Goal: Transaction & Acquisition: Purchase product/service

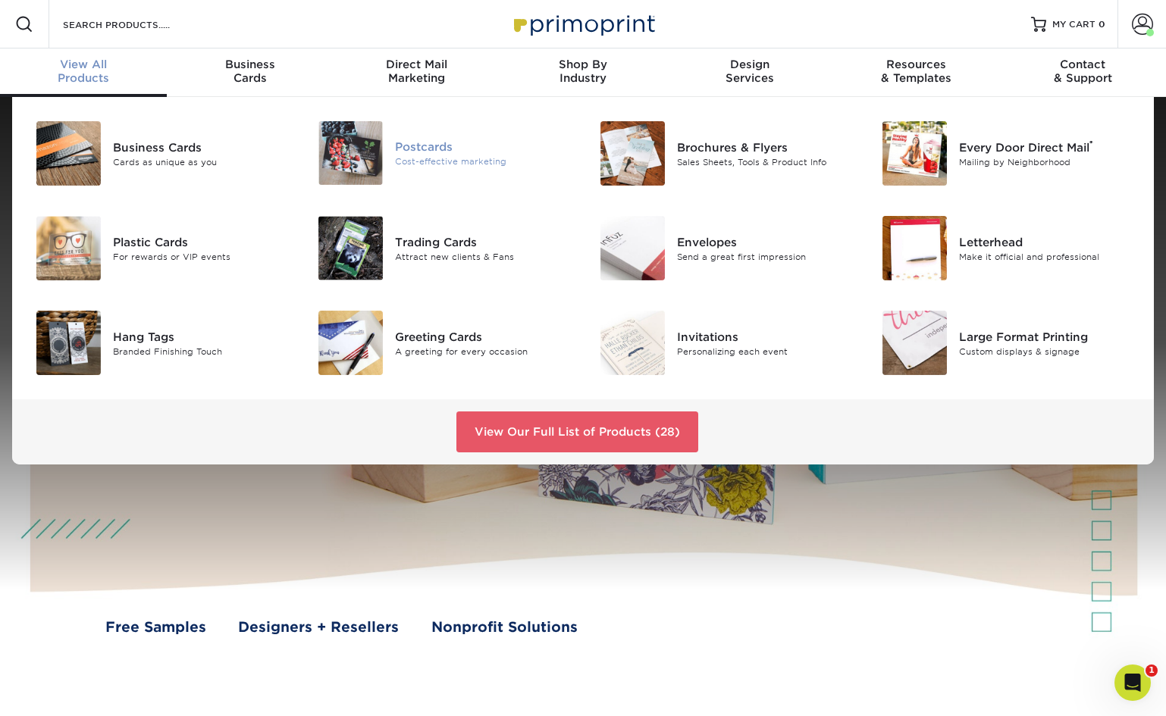
click at [423, 146] on div "Postcards" at bounding box center [483, 147] width 177 height 17
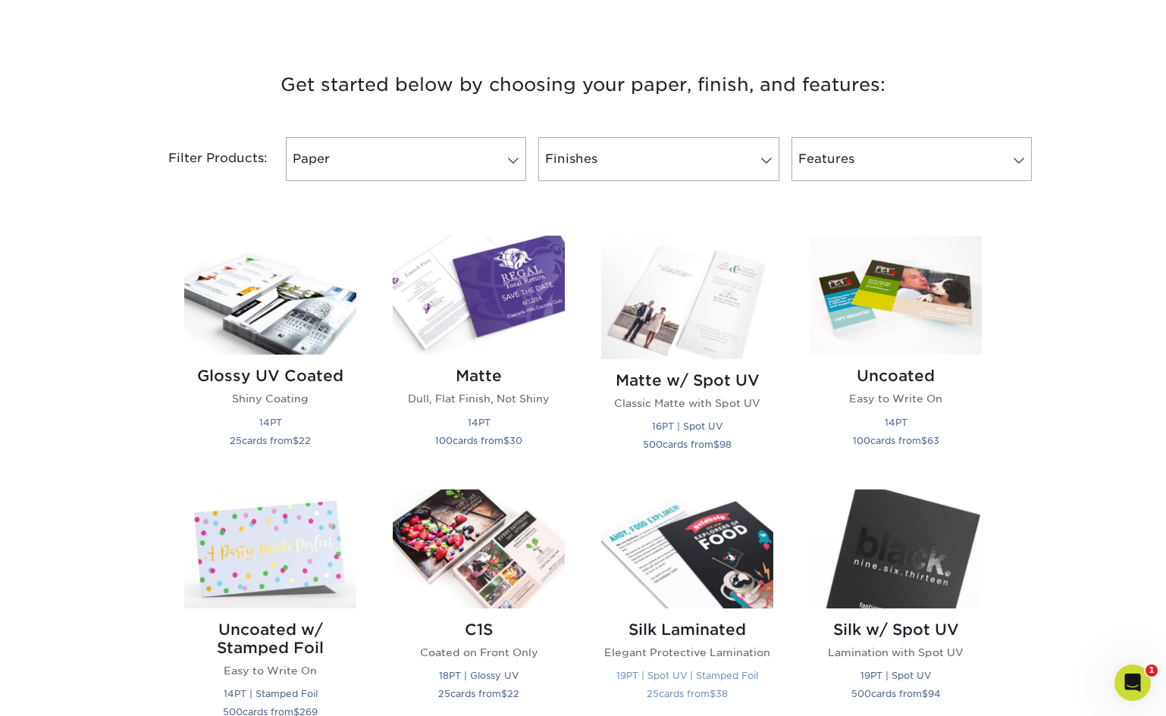
scroll to position [503, 0]
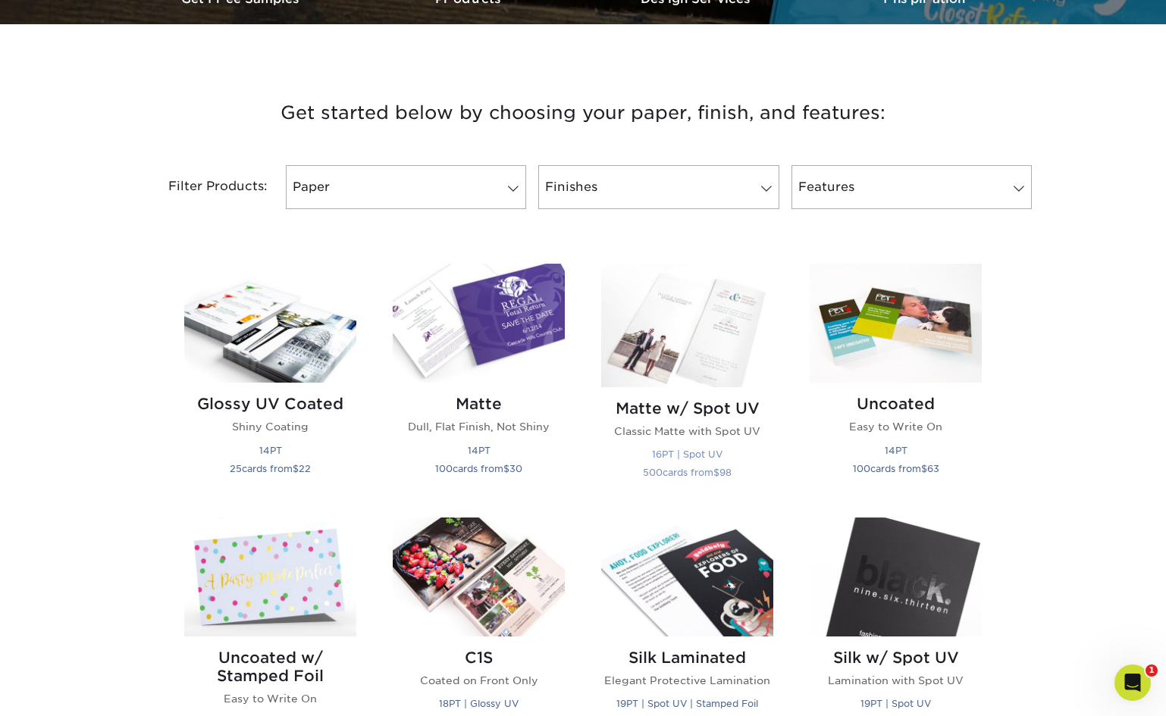
click at [680, 413] on h2 "Matte w/ Spot UV" at bounding box center [687, 409] width 172 height 18
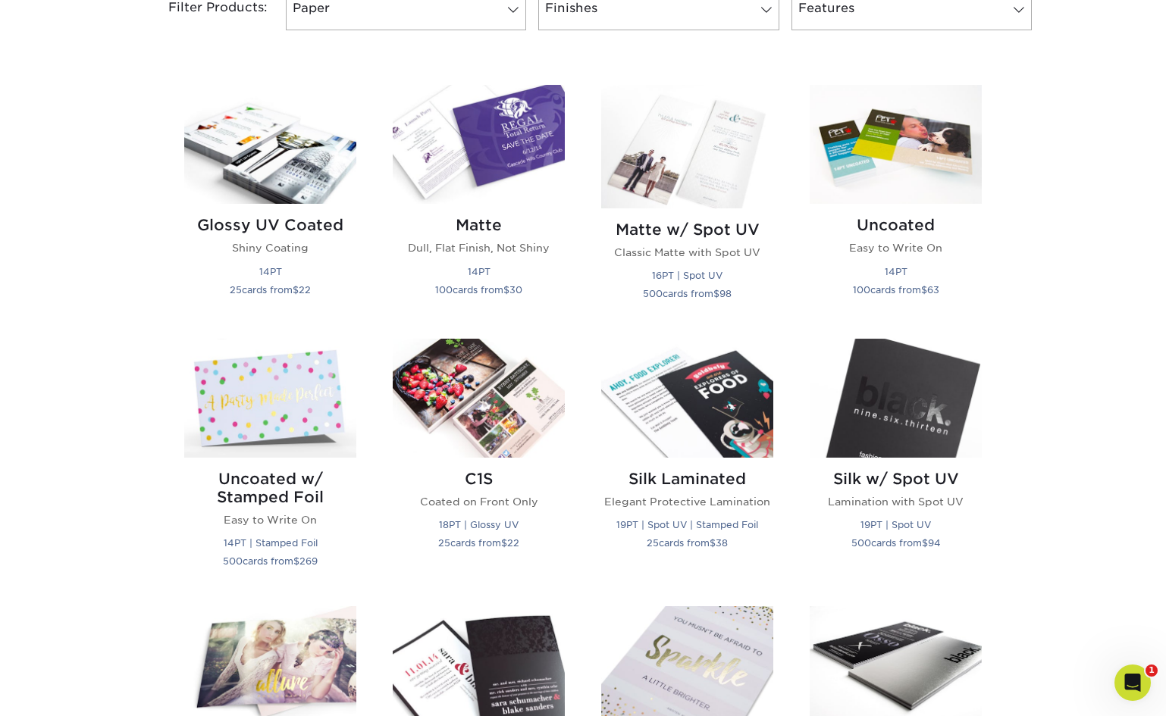
scroll to position [484, 0]
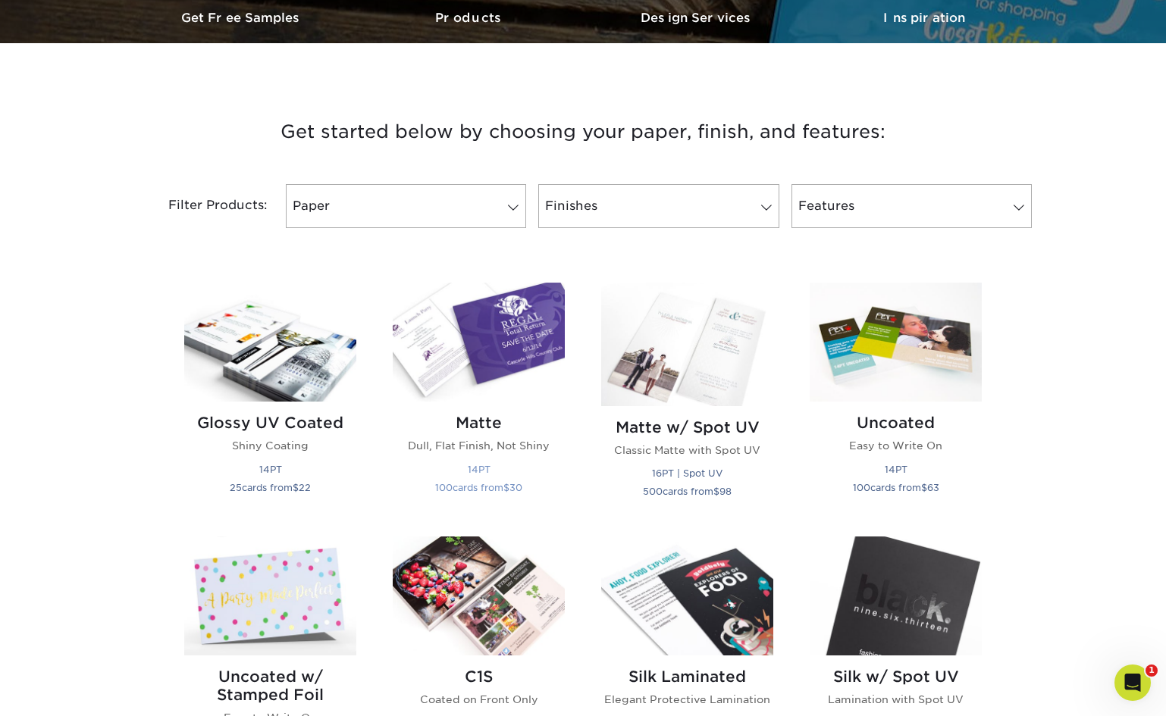
click at [469, 420] on h2 "Matte" at bounding box center [479, 423] width 172 height 18
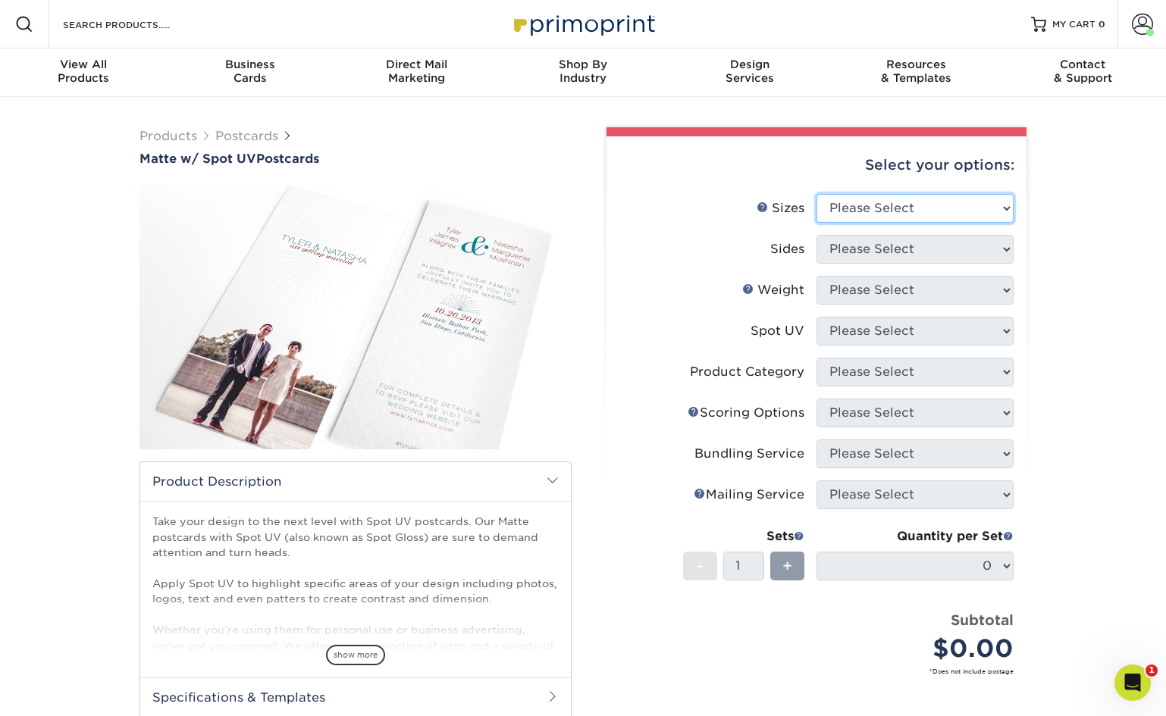
select select "4.00x6.00"
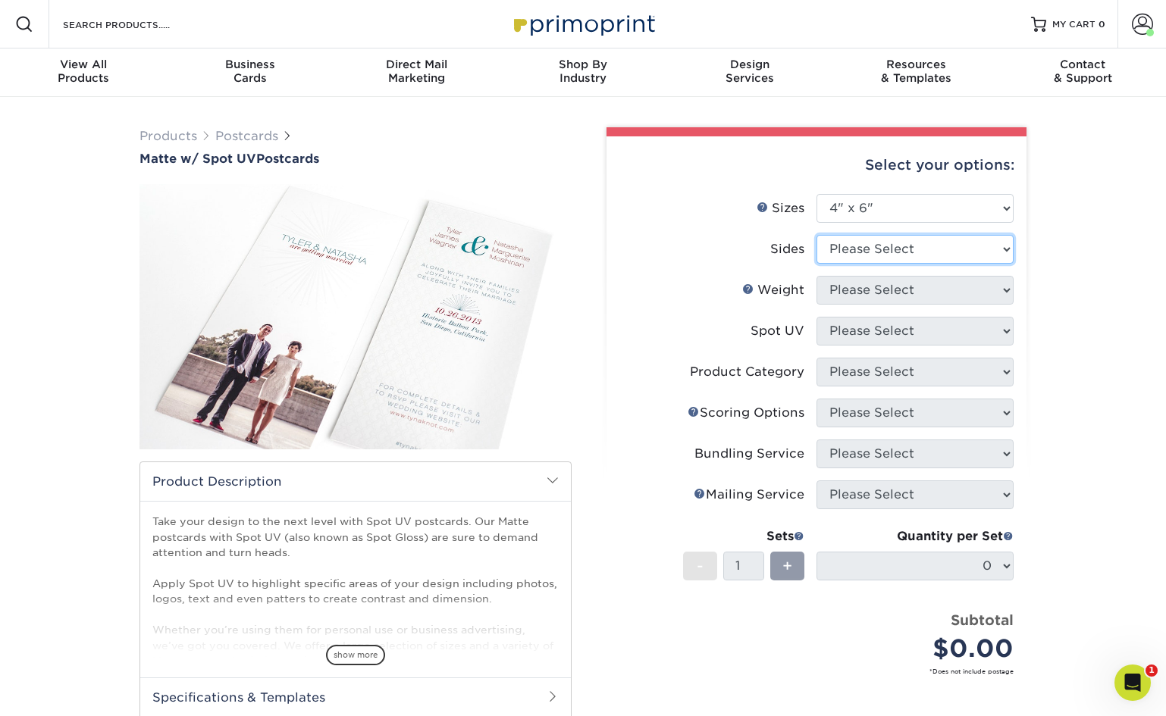
select select "13abbda7-1d64-4f25-8bb2-c179b224825d"
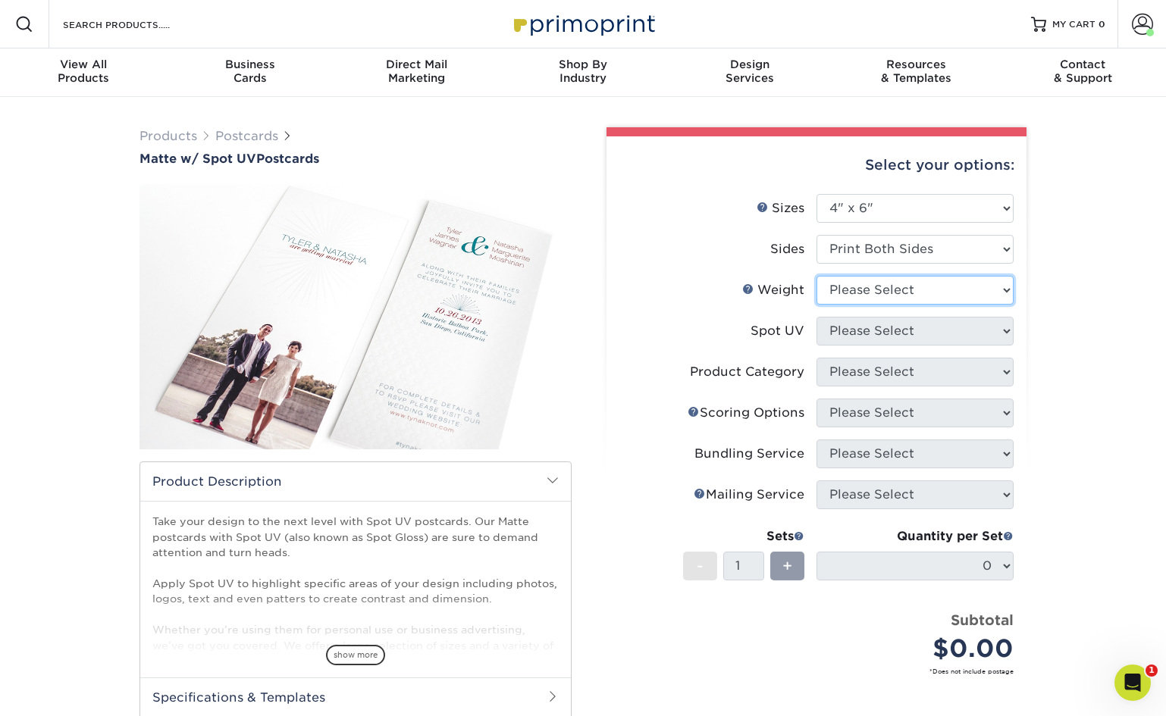
select select "16PT"
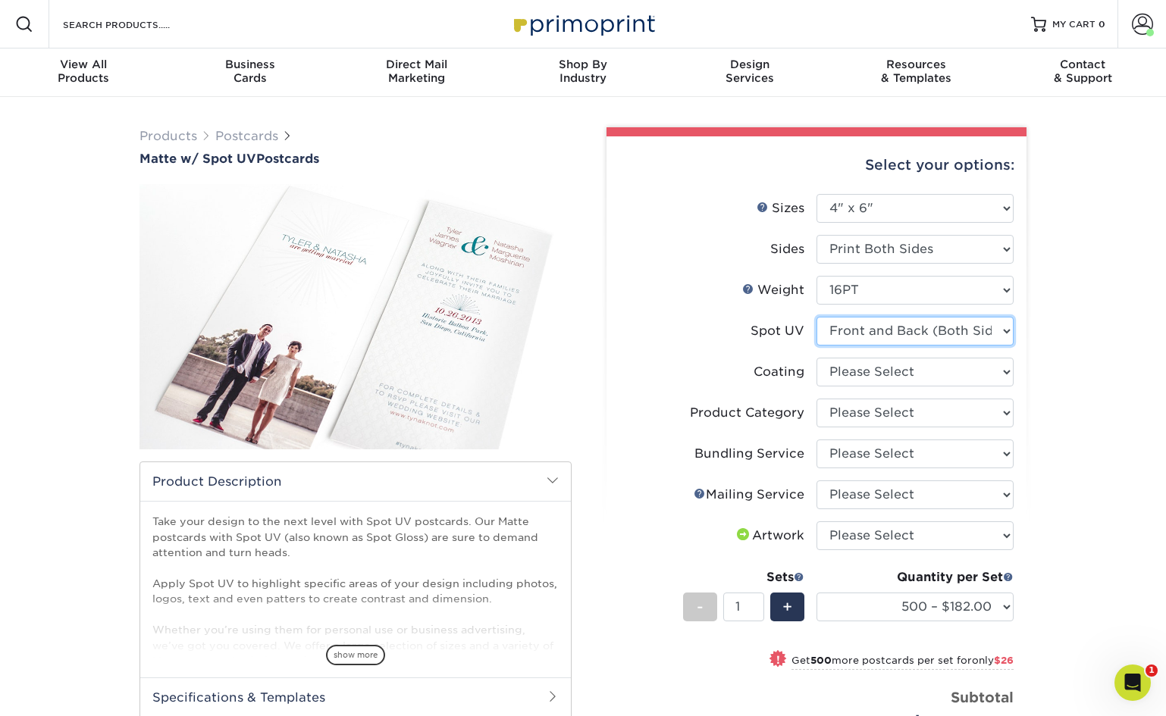
select select "-1"
select select
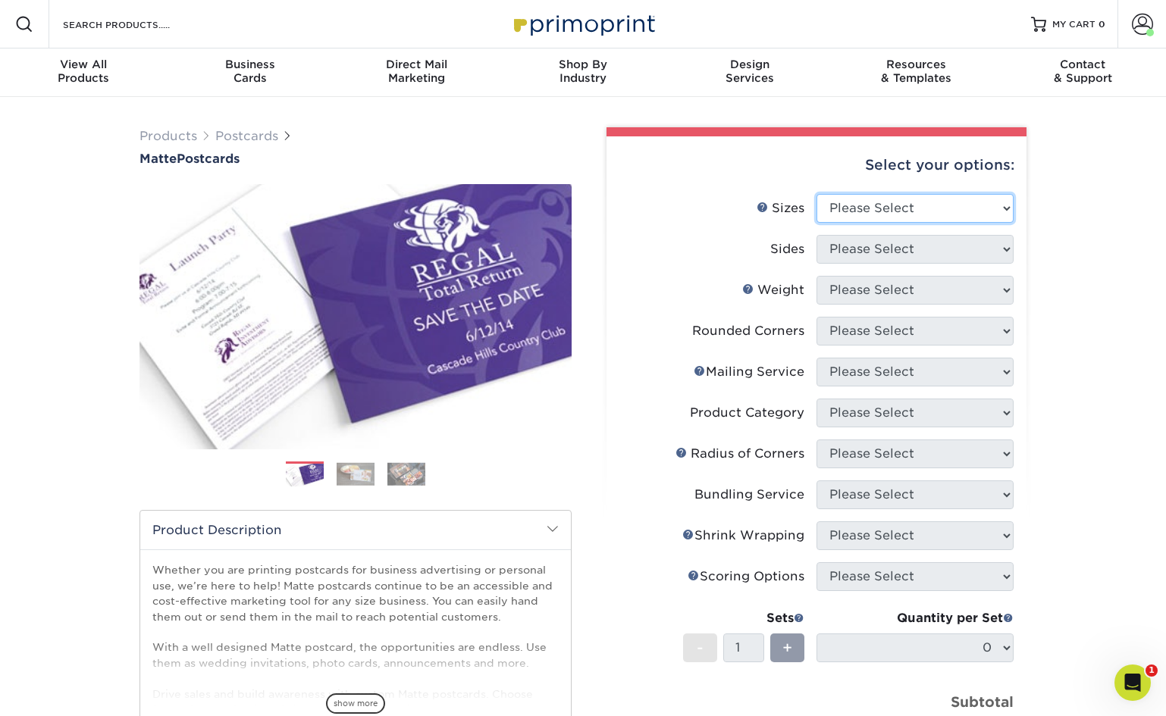
select select "4.00x6.00"
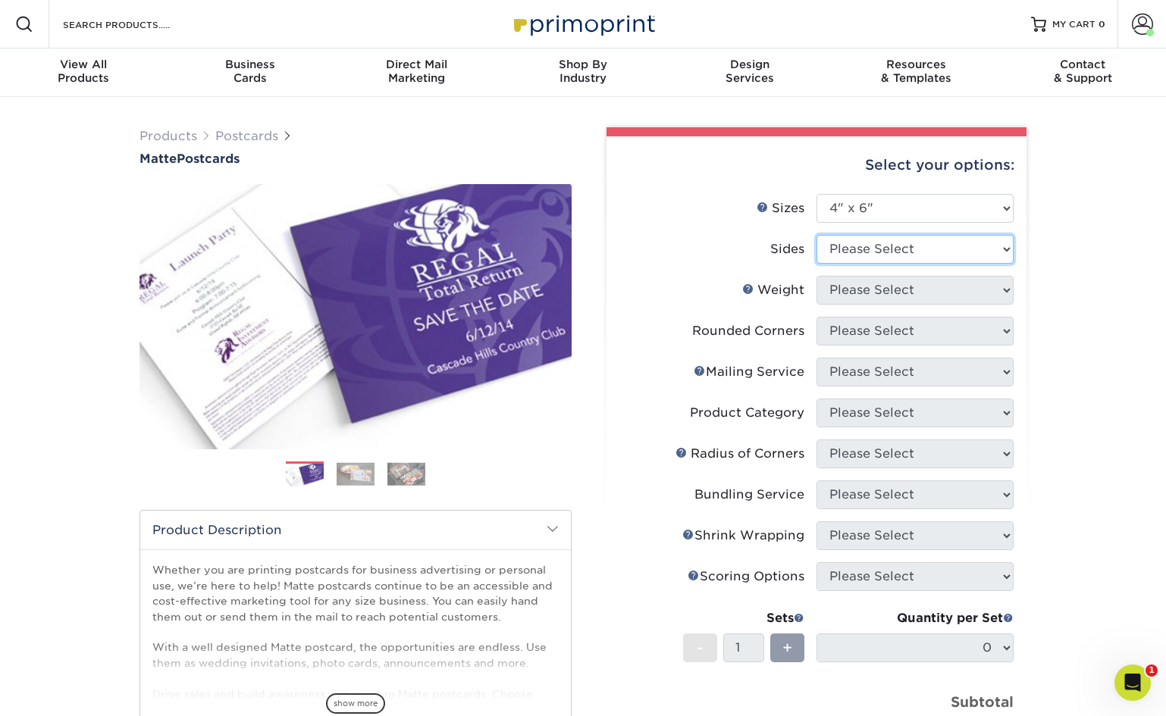
select select "13abbda7-1d64-4f25-8bb2-c179b224825d"
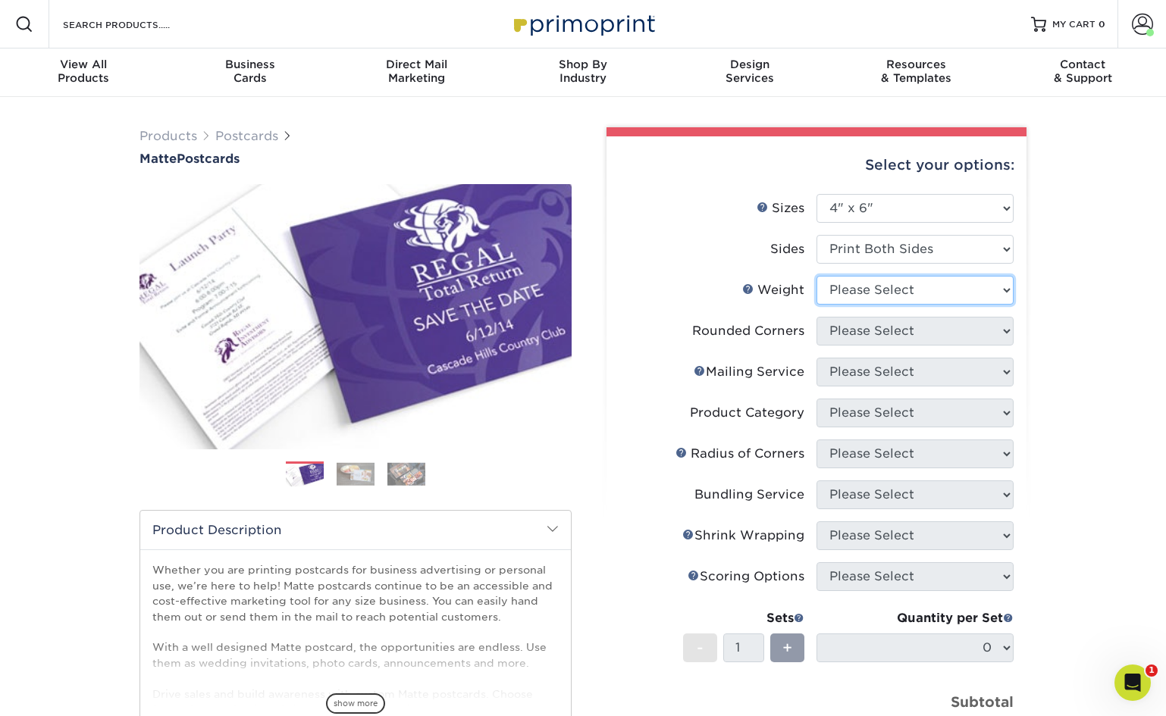
select select "16PT"
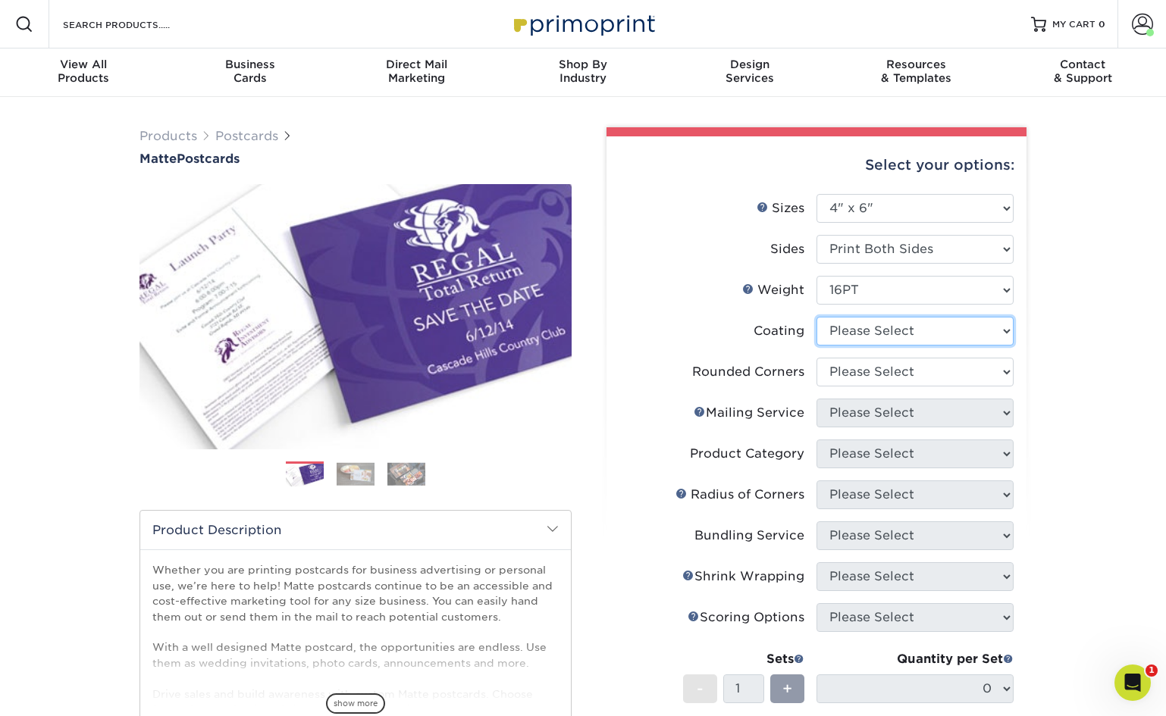
select select "121bb7b5-3b4d-429f-bd8d-bbf80e953313"
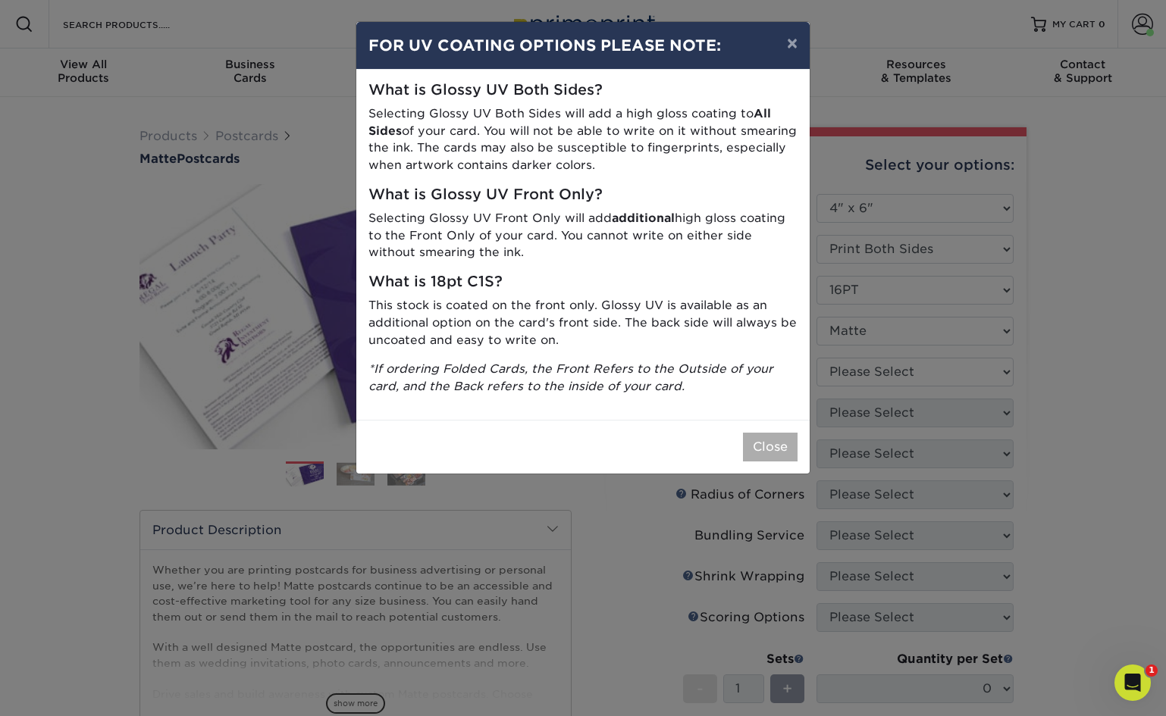
click at [763, 437] on button "Close" at bounding box center [770, 447] width 55 height 29
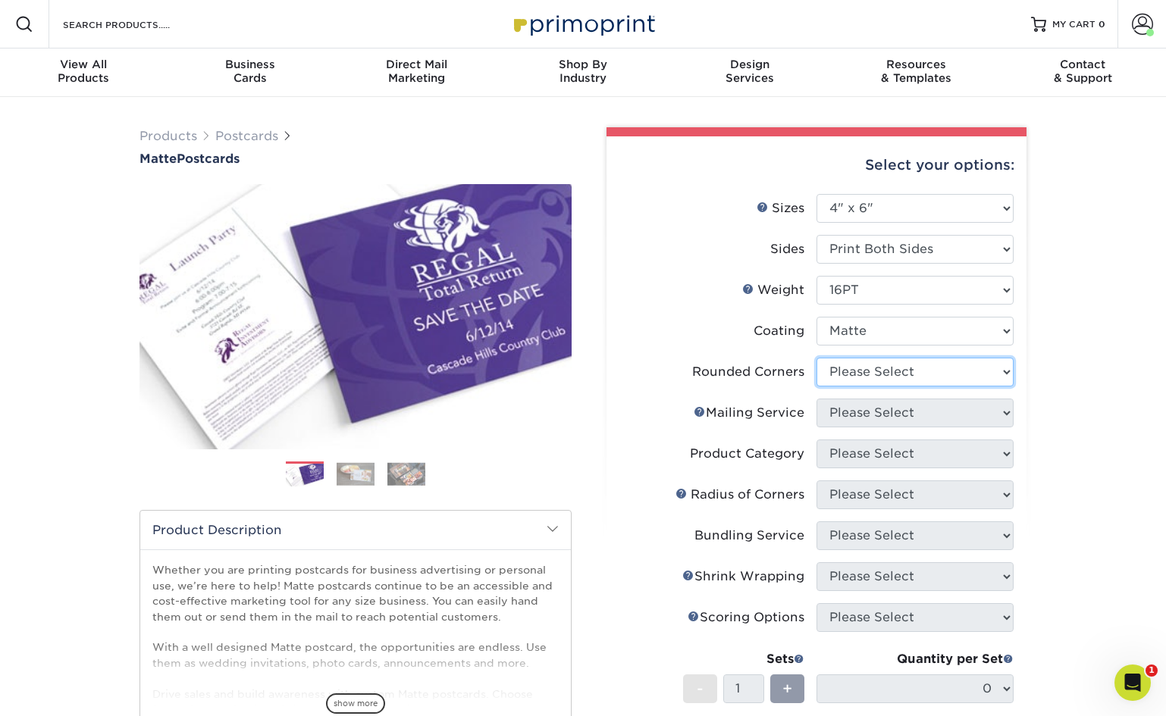
select select "0"
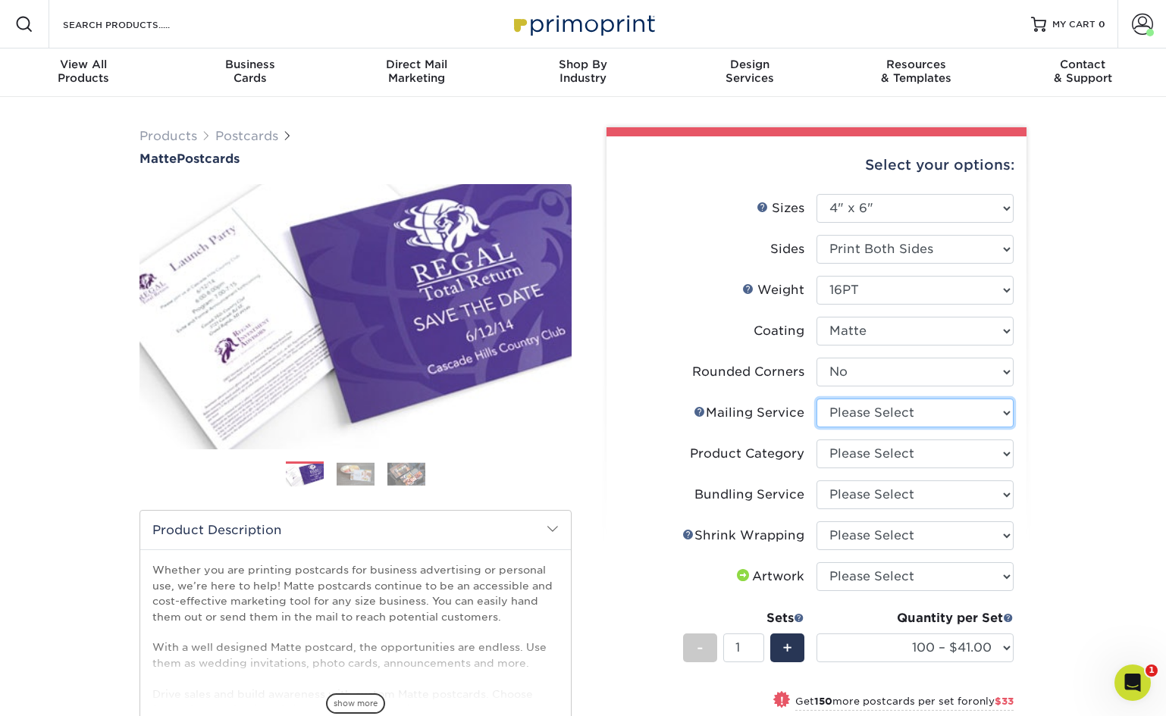
select select "3e5e9bdd-d78a-4c28-a41d-fe1407925ca6"
select select "9b7272e0-d6c8-4c3c-8e97-d3a1bcdab858"
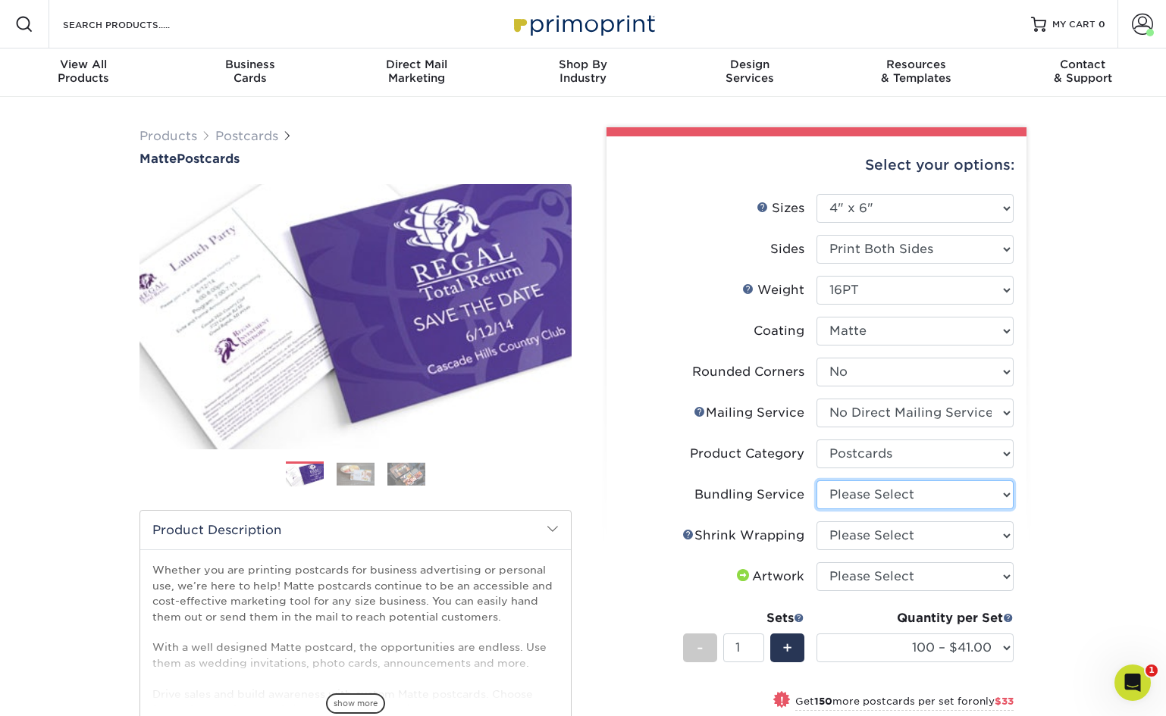
select select "58689abb-25c0-461c-a4c3-a80b627d6649"
select select "c8749376-e7da-41d0-b3dc-647faf84d907"
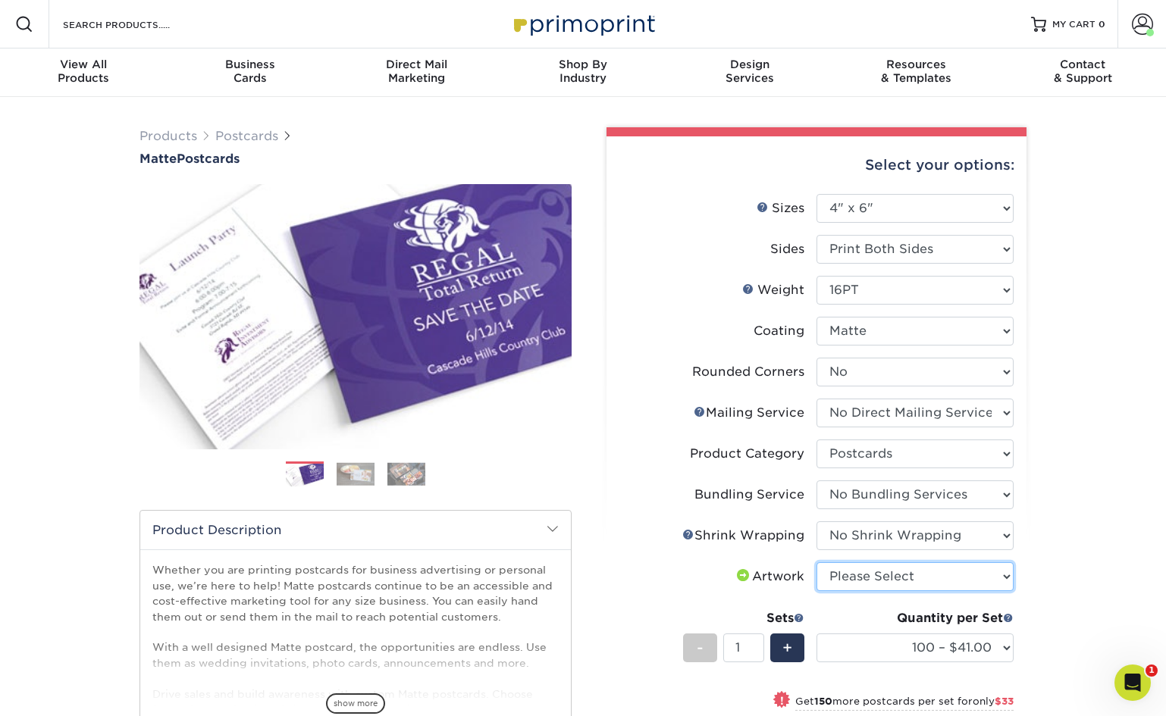
select select "upload"
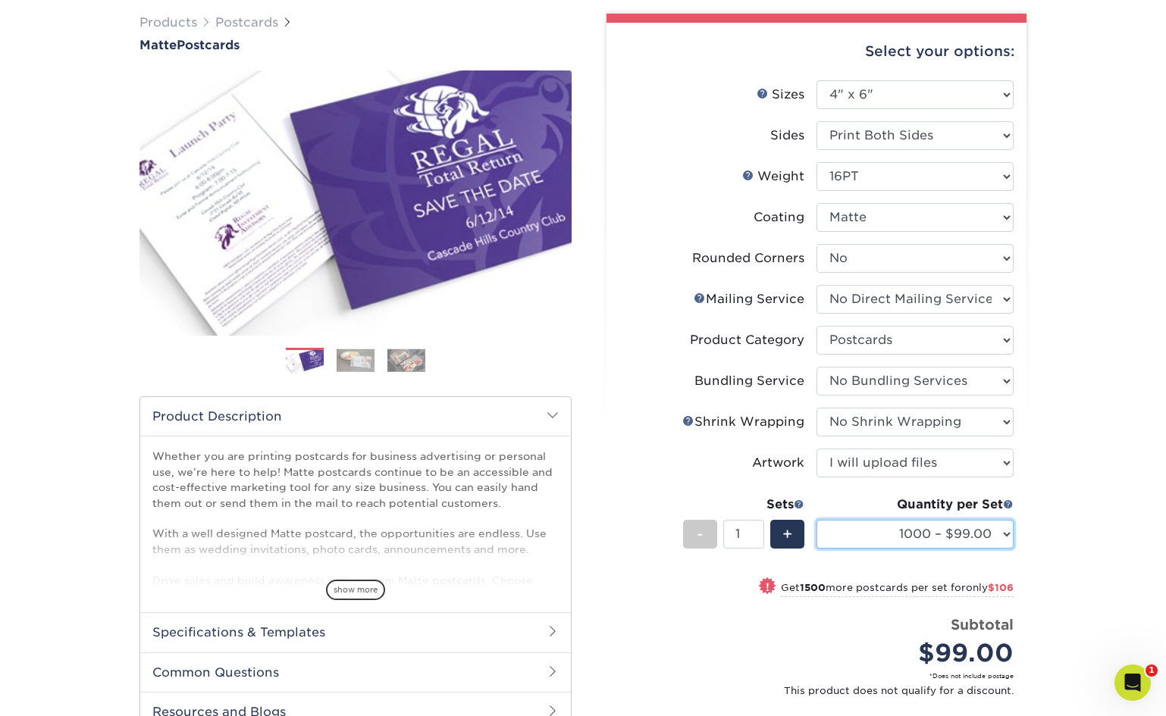
scroll to position [114, 0]
select select "1000 – $99.00"
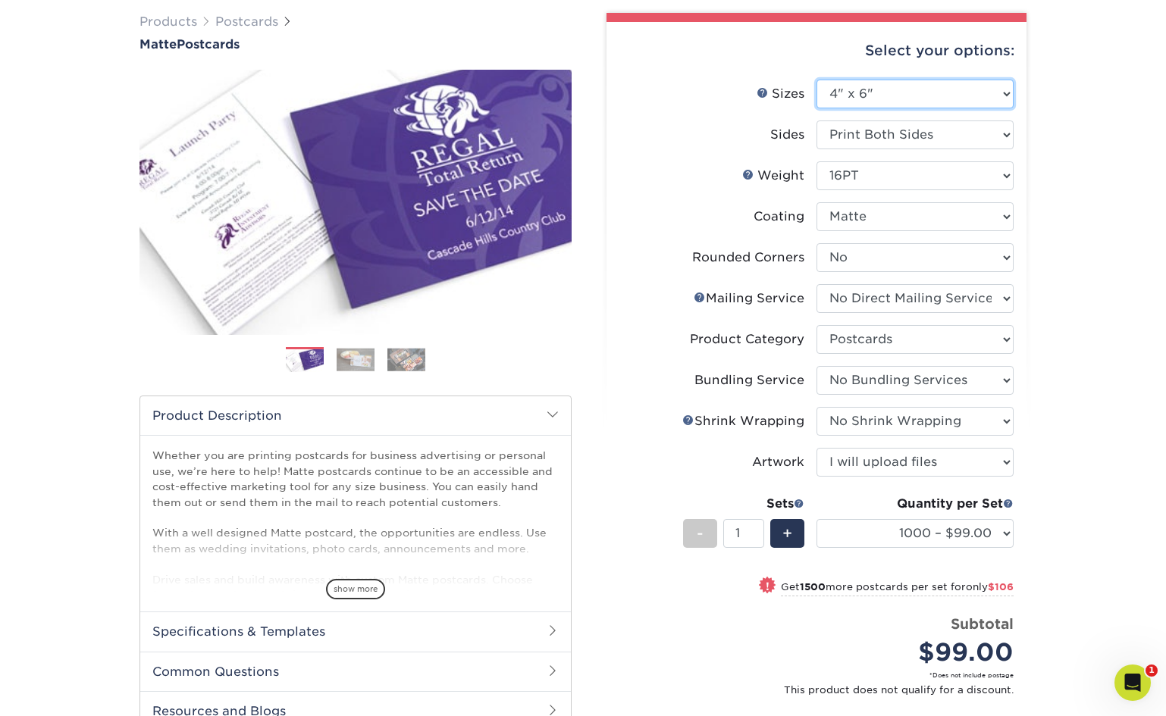
select select "5.00x7.00"
select select "-1"
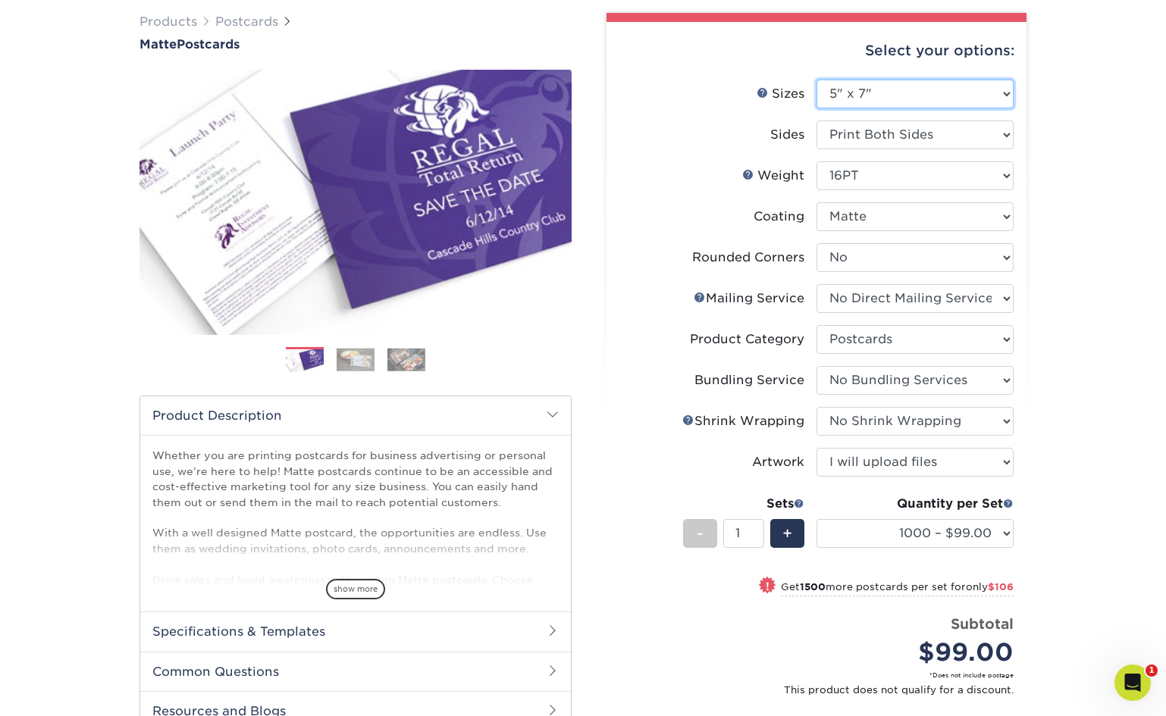
select select "-1"
select select
select select "-1"
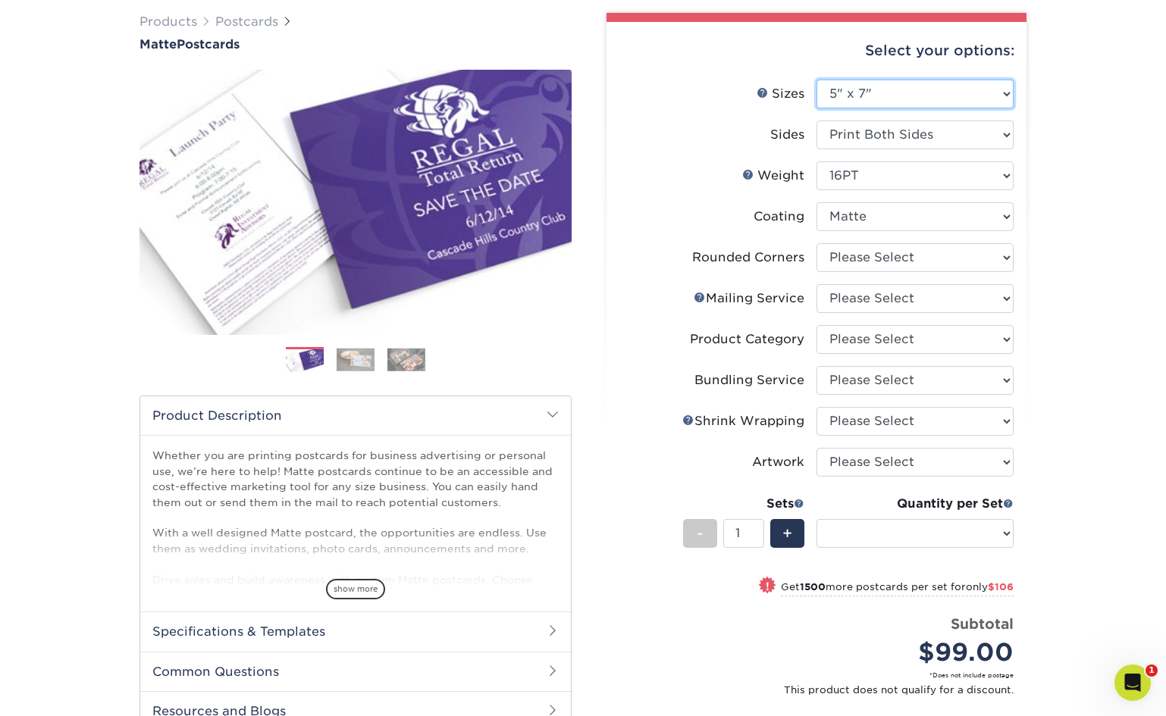
select select "-1"
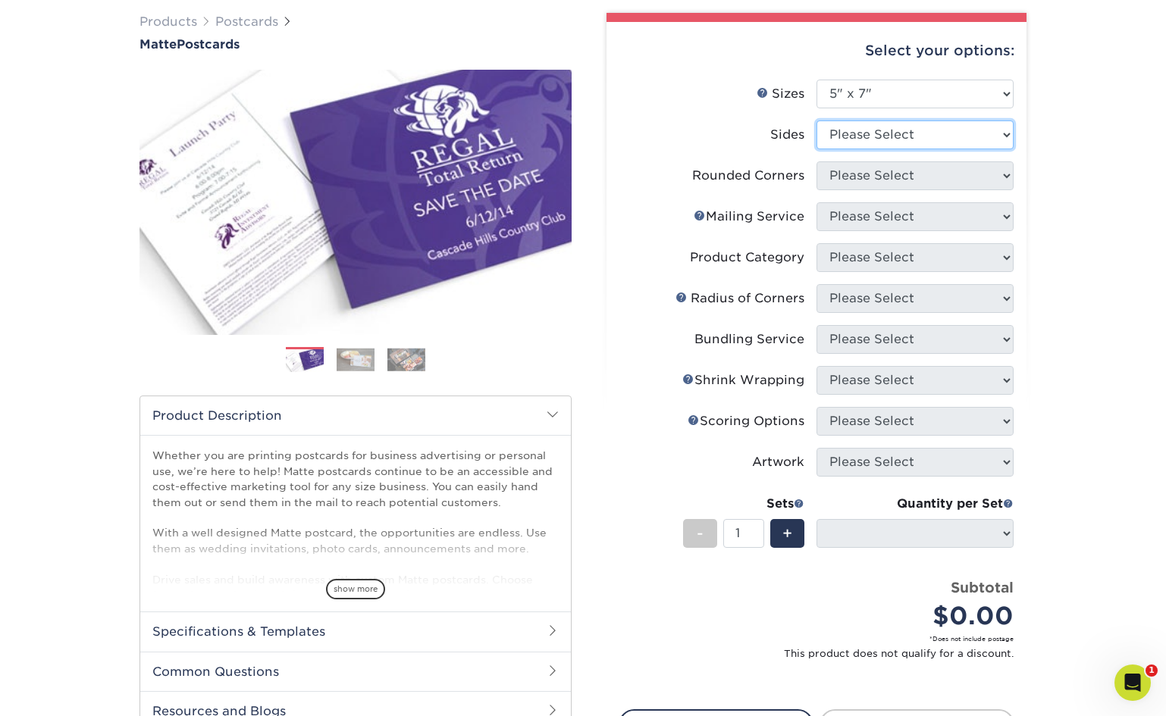
select select "13abbda7-1d64-4f25-8bb2-c179b224825d"
select select
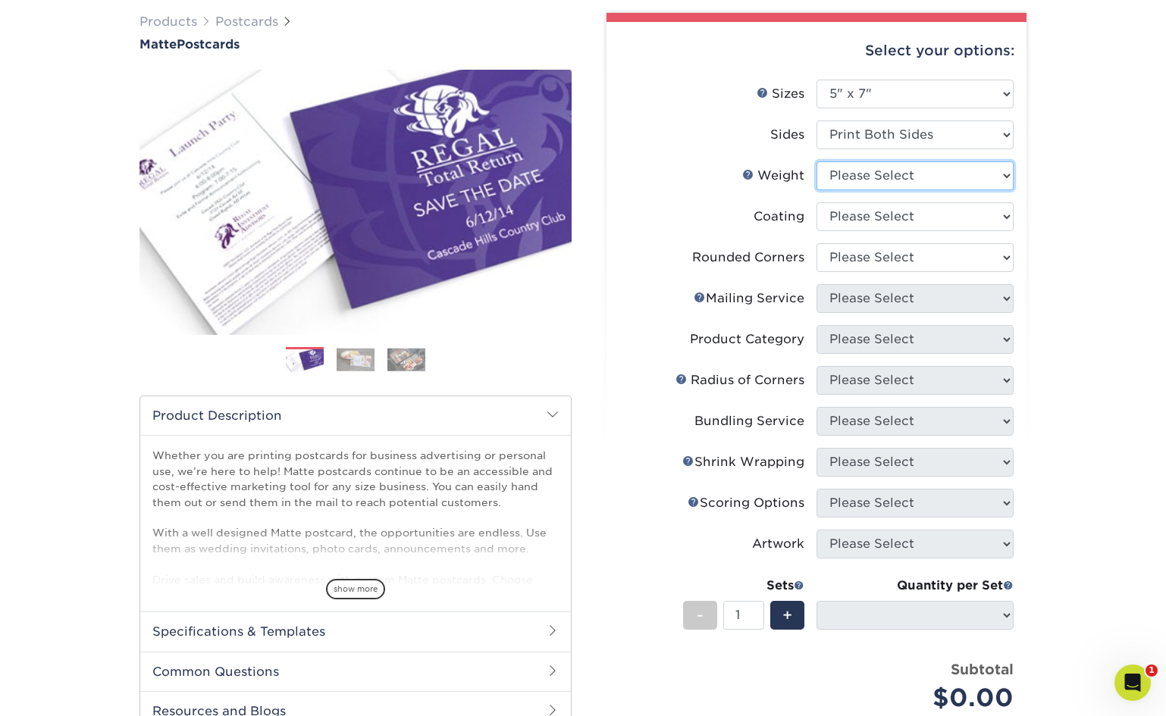
select select "16PT"
select select
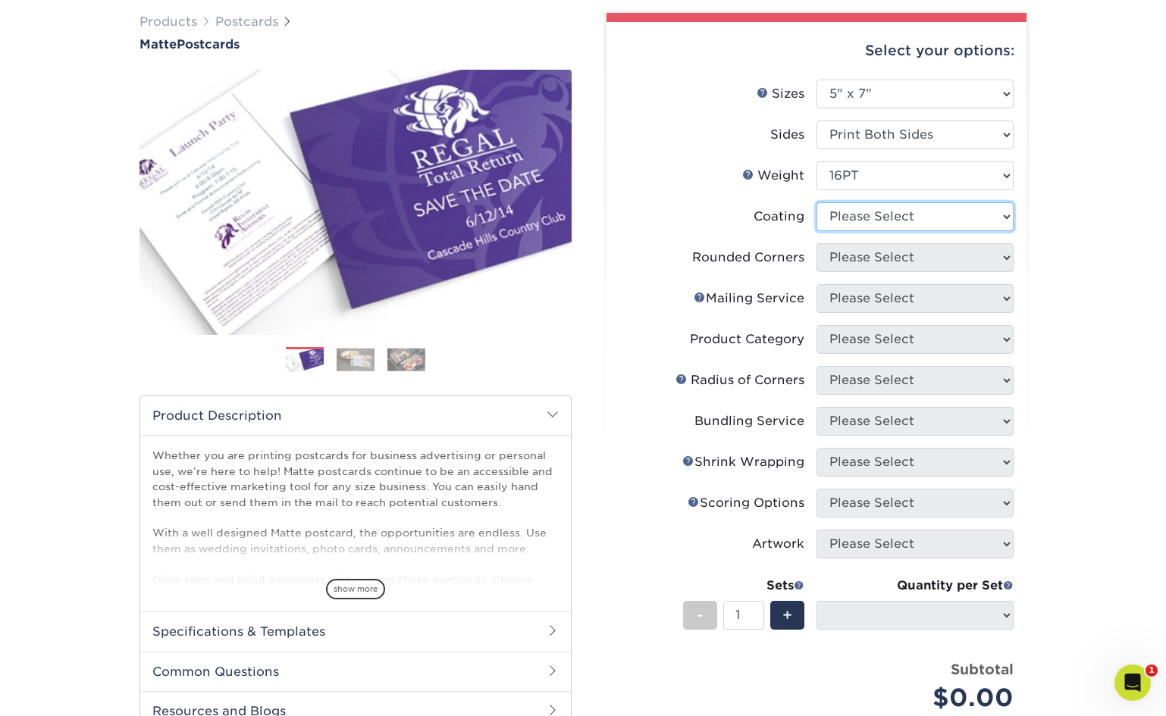
select select "121bb7b5-3b4d-429f-bd8d-bbf80e953313"
select select
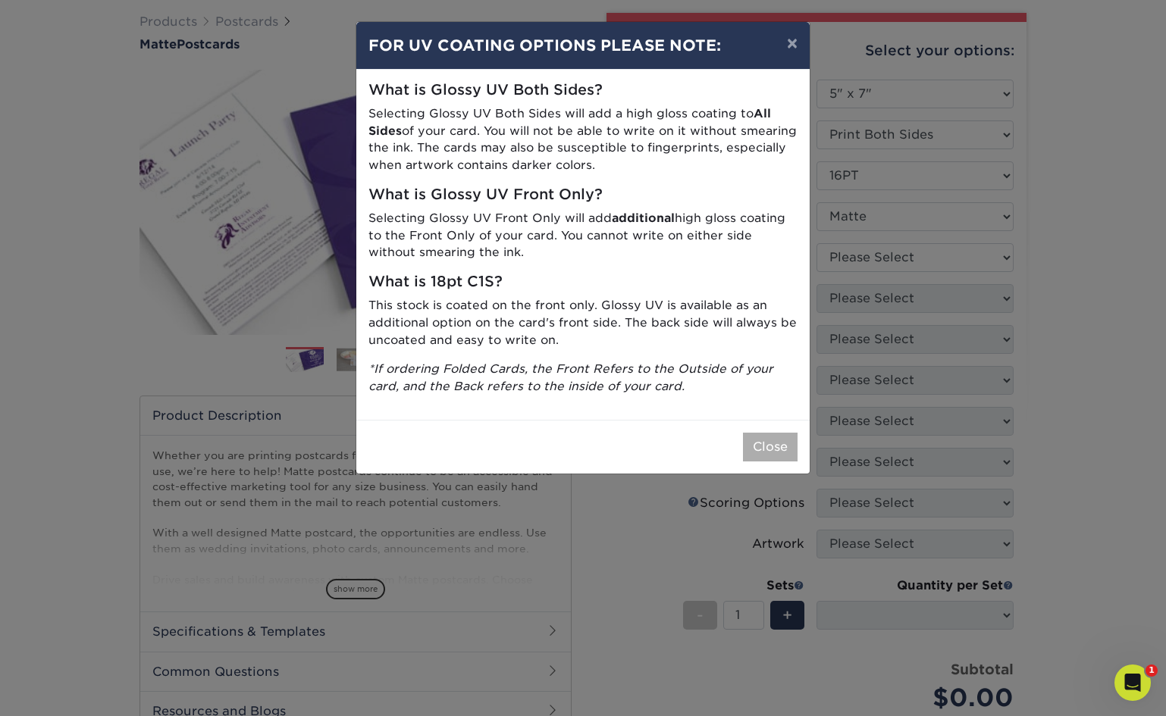
click at [767, 444] on button "Close" at bounding box center [770, 447] width 55 height 29
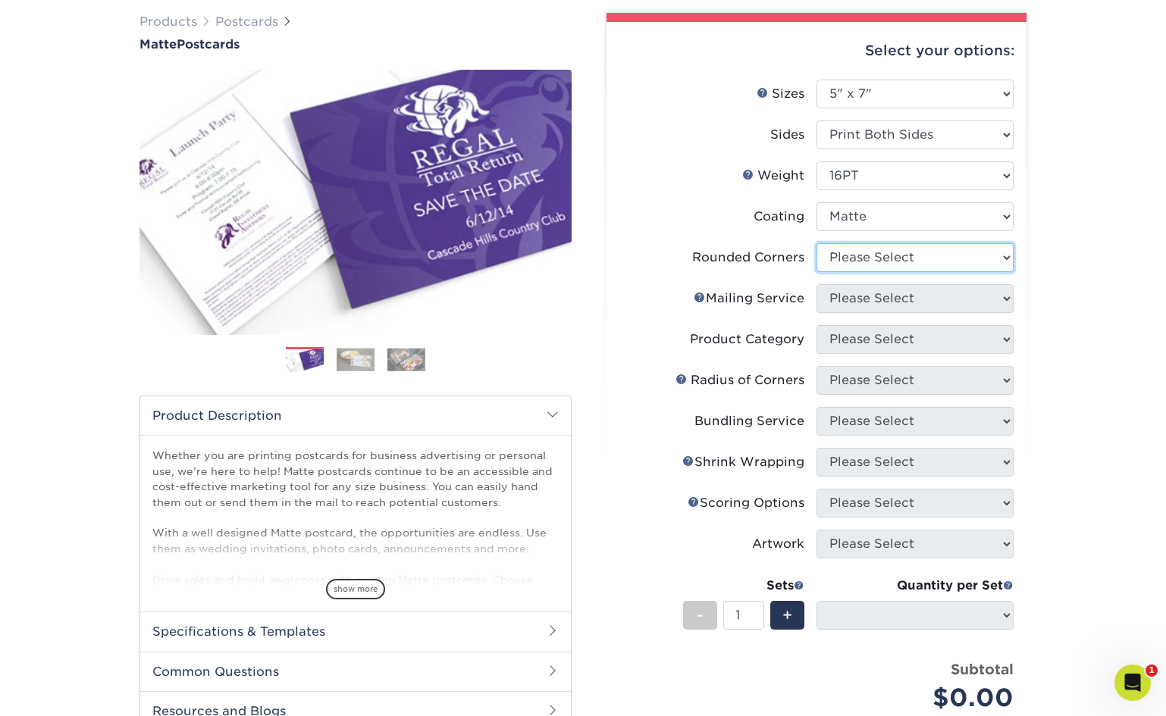
select select "0"
select select "-1"
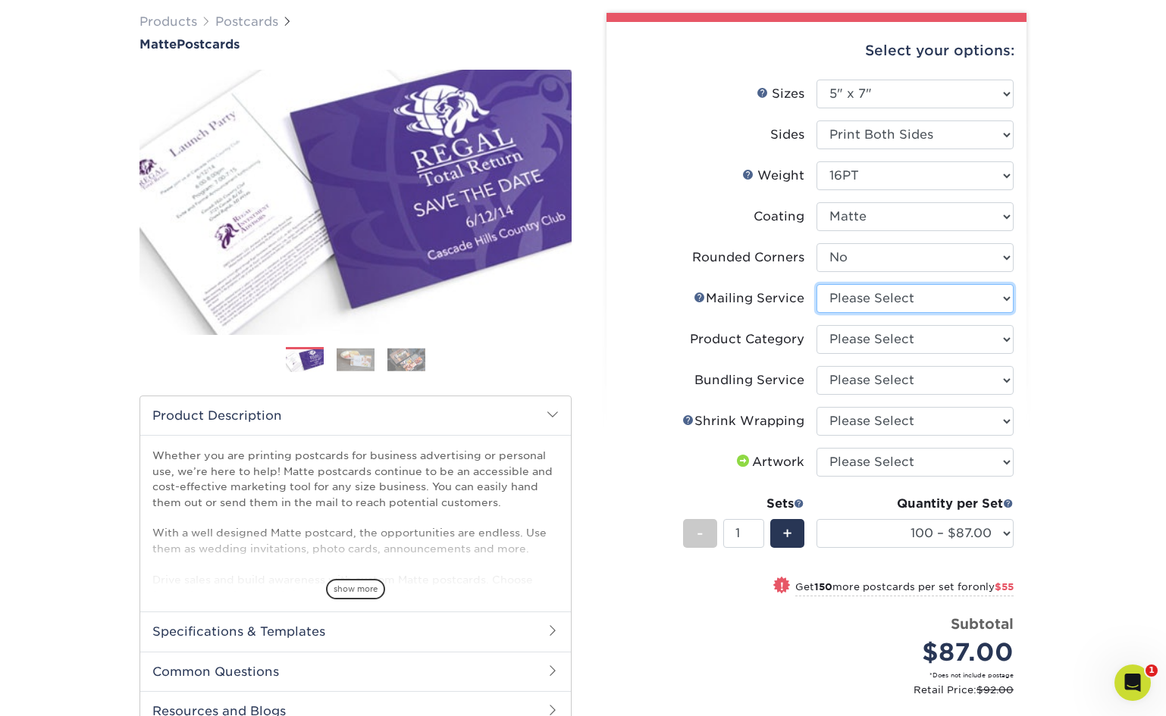
select select "3e5e9bdd-d78a-4c28-a41d-fe1407925ca6"
select select "9b7272e0-d6c8-4c3c-8e97-d3a1bcdab858"
select select "58689abb-25c0-461c-a4c3-a80b627d6649"
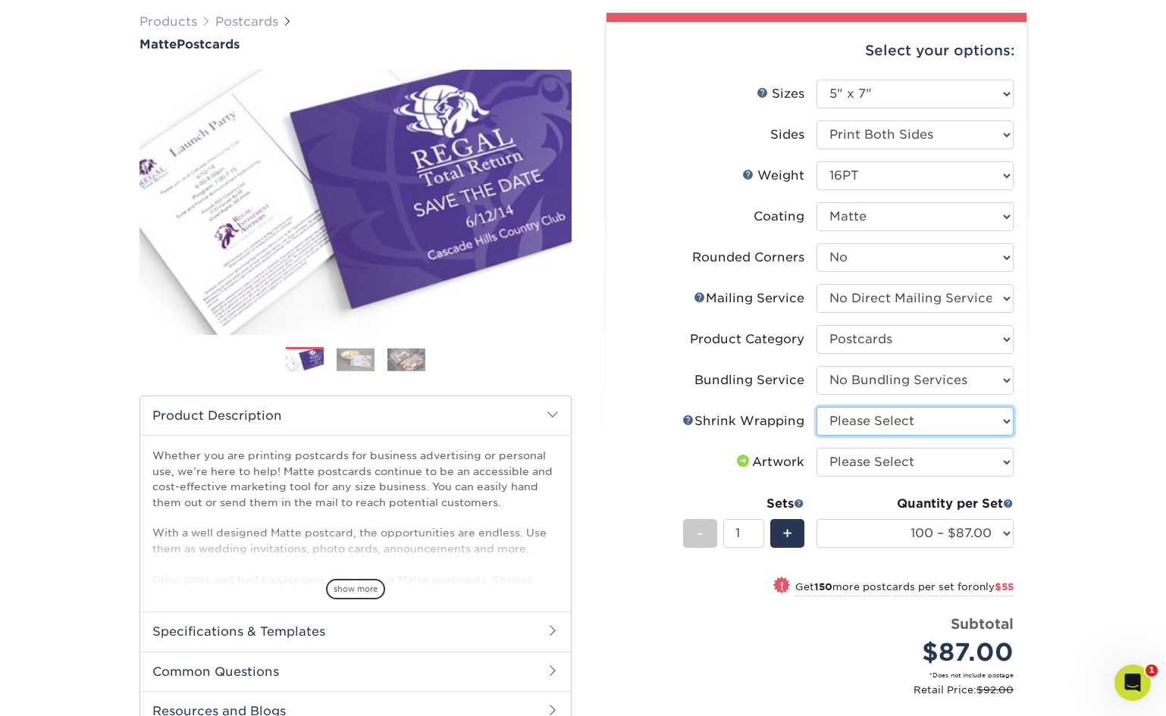
select select "c8749376-e7da-41d0-b3dc-647faf84d907"
select select "upload"
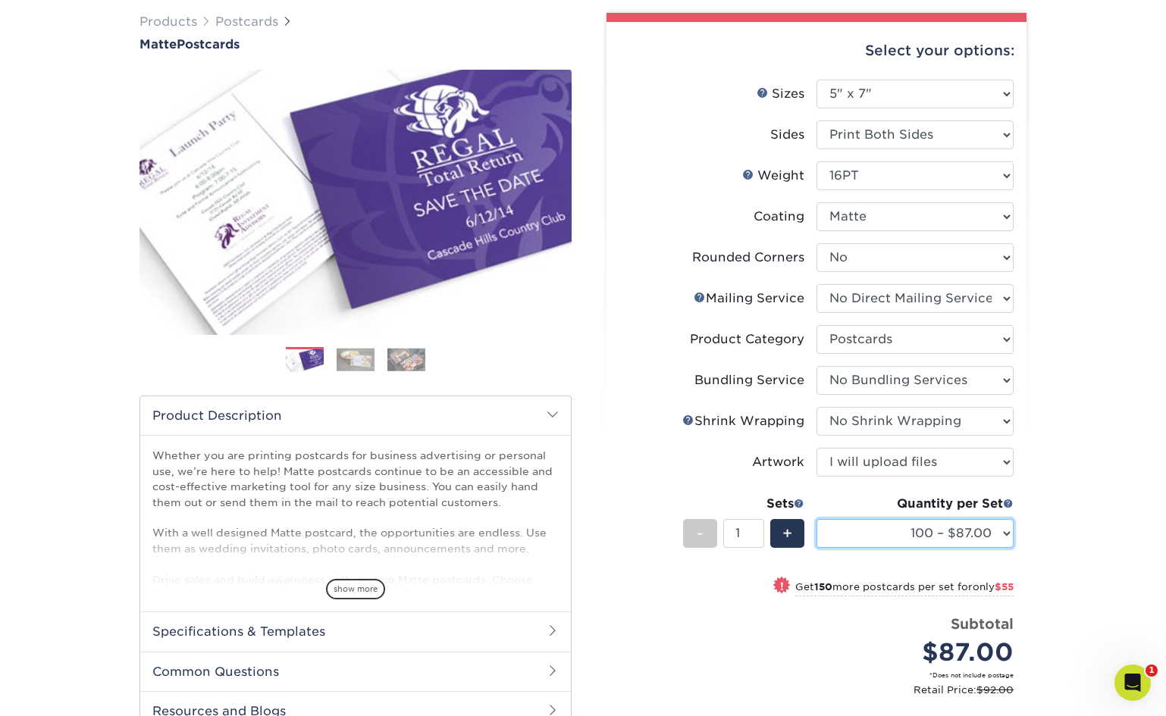
select select "1000 – $204.00"
